Goal: Book appointment/travel/reservation

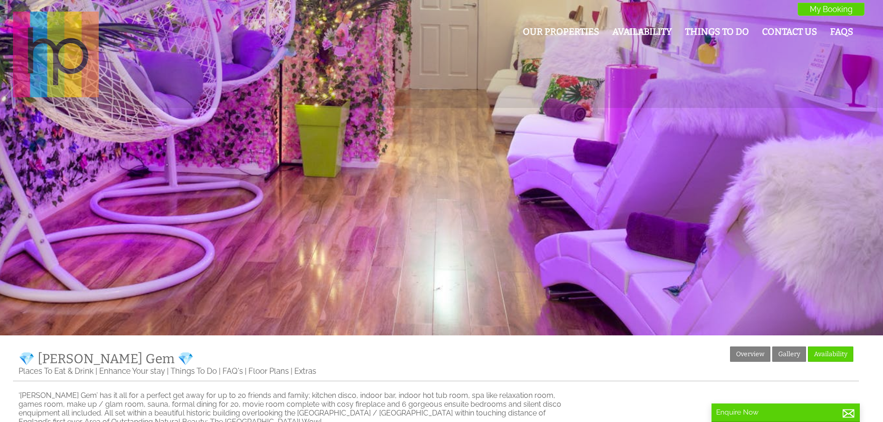
click at [61, 58] on img at bounding box center [56, 55] width 86 height 86
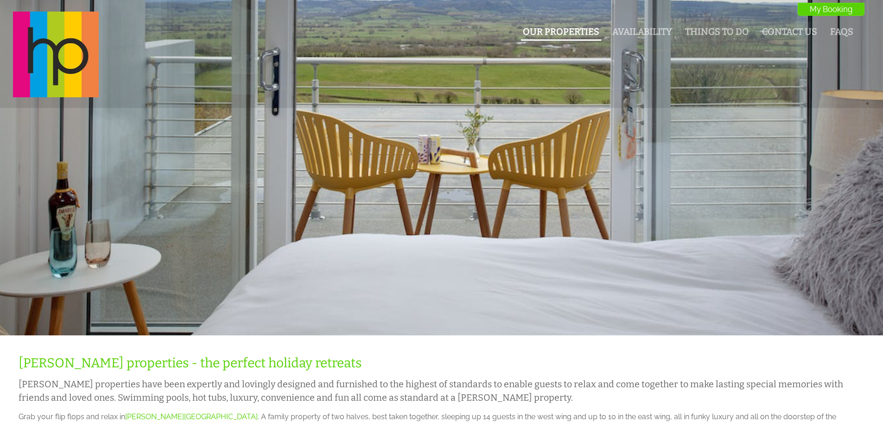
click at [570, 38] on li "Our Properties" at bounding box center [561, 33] width 80 height 16
click at [558, 31] on link "Our Properties" at bounding box center [561, 31] width 77 height 11
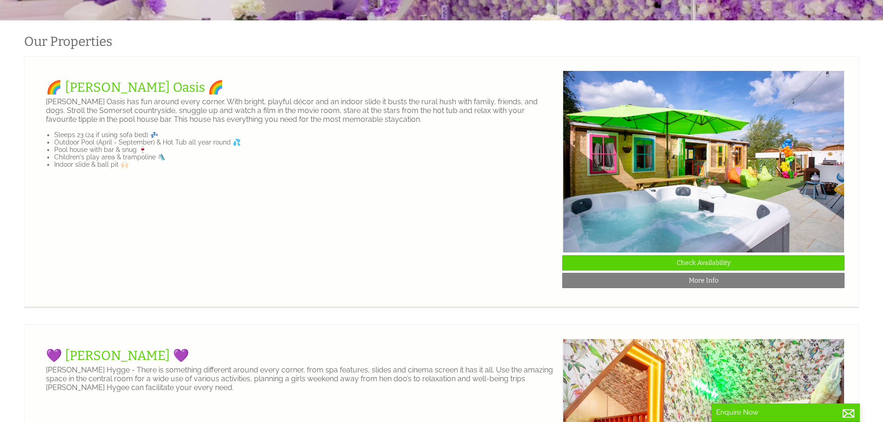
scroll to position [325, 0]
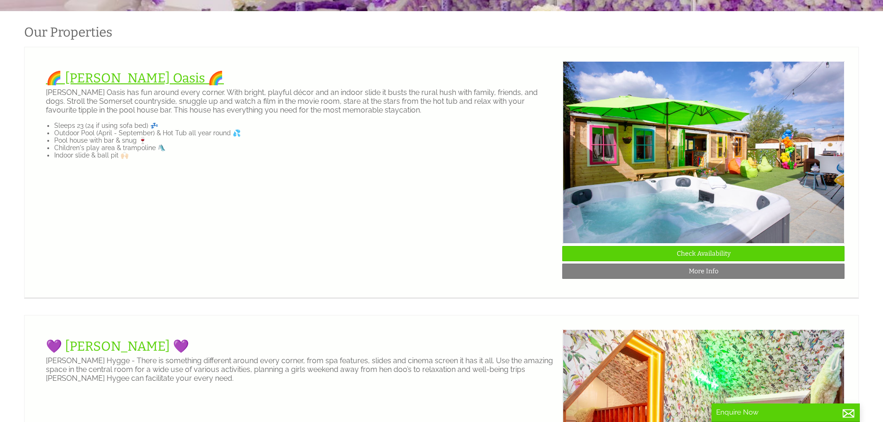
click at [128, 77] on link "🌈 [PERSON_NAME] Oasis 🌈" at bounding box center [135, 77] width 178 height 15
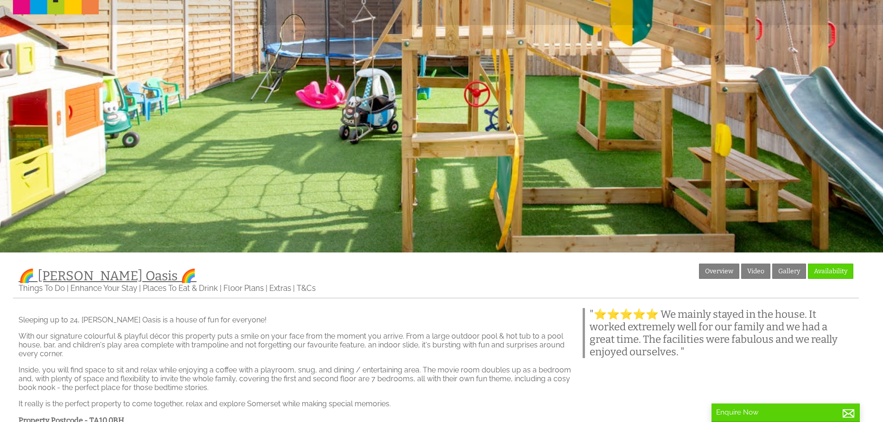
scroll to position [93, 0]
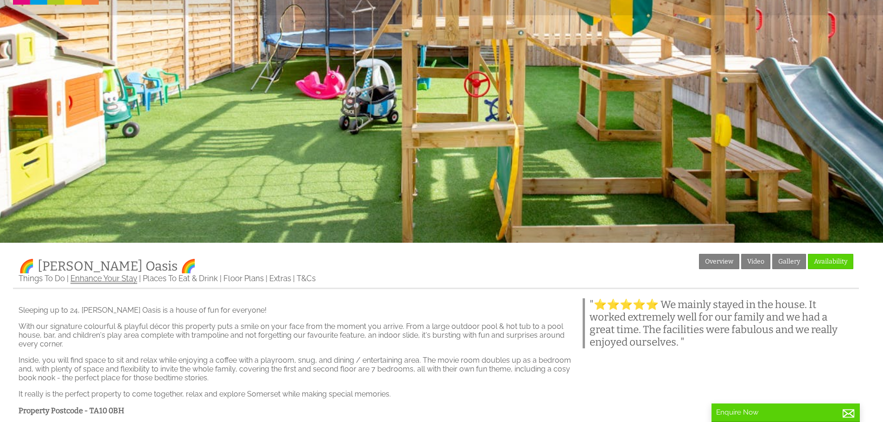
click at [103, 281] on link "Enhance Your Stay" at bounding box center [103, 279] width 67 height 10
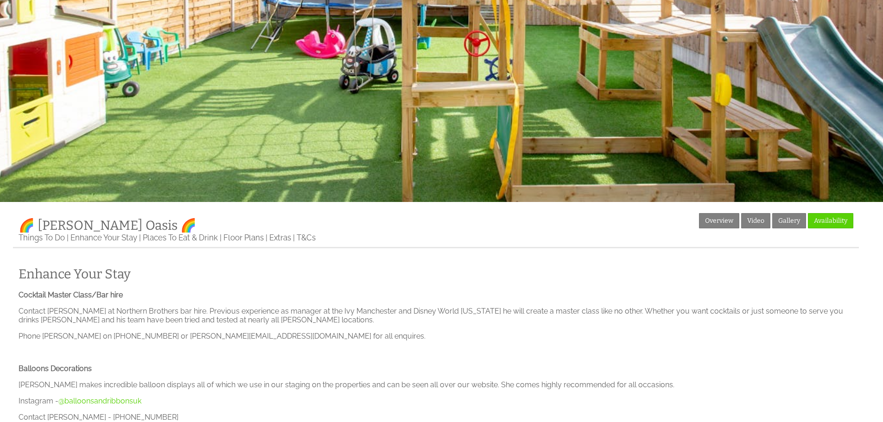
scroll to position [139, 0]
